Goal: Information Seeking & Learning: Learn about a topic

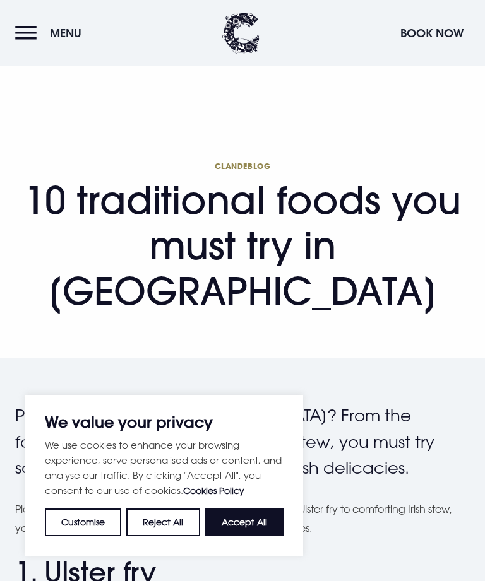
scroll to position [3, 0]
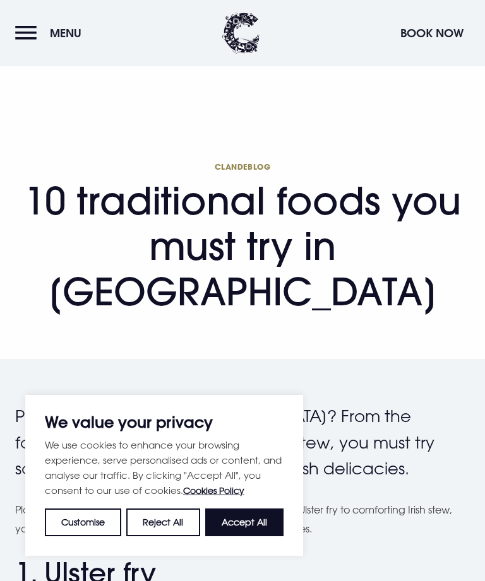
click at [261, 531] on button "Accept All" at bounding box center [244, 523] width 78 height 28
checkbox input "true"
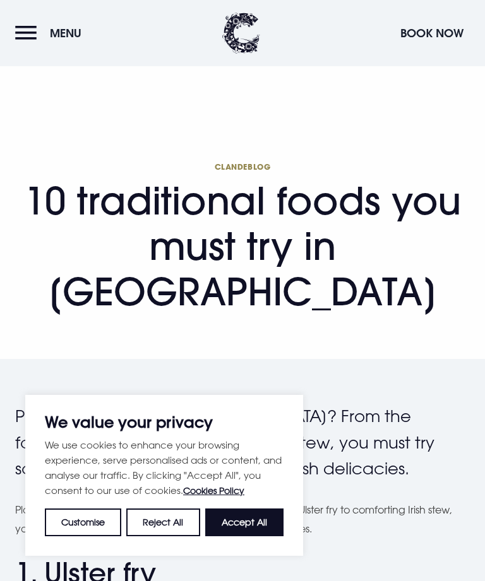
checkbox input "true"
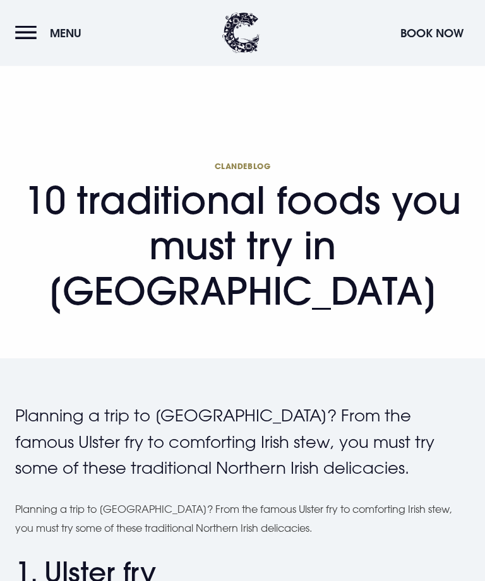
scroll to position [1289, 0]
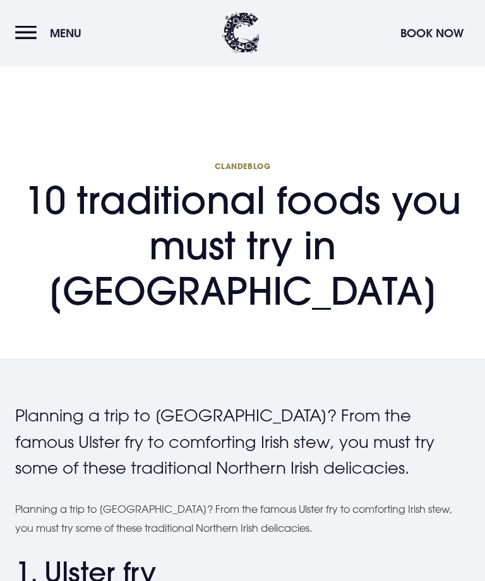
scroll to position [4780, 0]
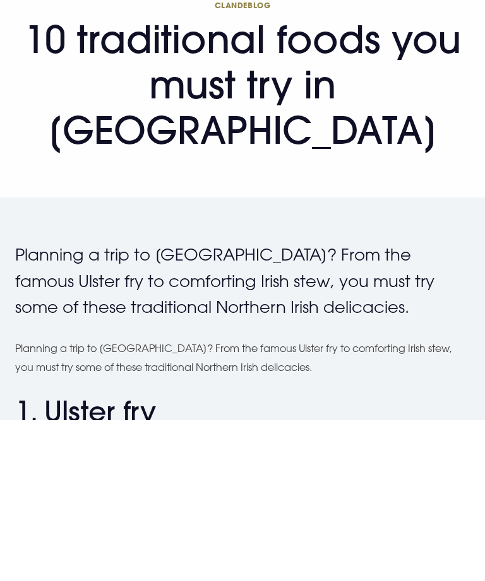
type input "i"
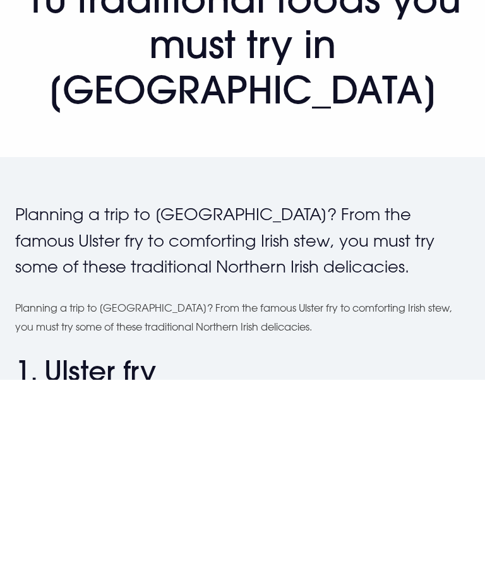
scroll to position [5001, 0]
